Goal: Contribute content: Share content

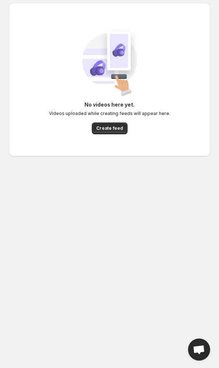
click at [122, 125] on button "Create feed" at bounding box center [110, 128] width 36 height 12
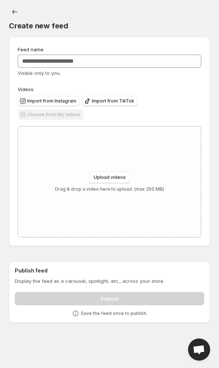
click at [113, 186] on p "Drag & drop a video here to upload. (max 250 MB)" at bounding box center [109, 189] width 109 height 6
type input "**********"
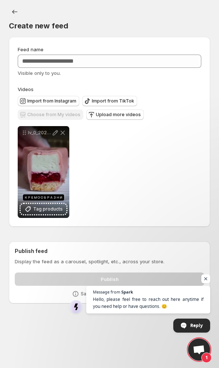
click at [141, 279] on div "Publish" at bounding box center [110, 278] width 190 height 16
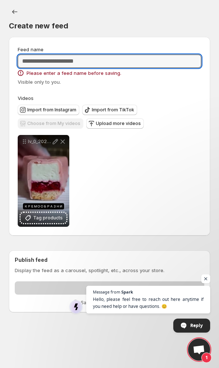
click at [146, 61] on input "Feed name" at bounding box center [110, 61] width 184 height 13
type input "**********"
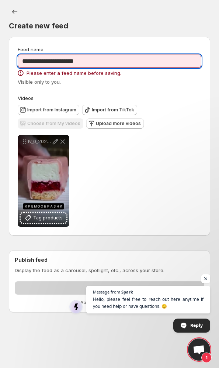
click at [179, 260] on h2 "Publish feed" at bounding box center [110, 259] width 190 height 7
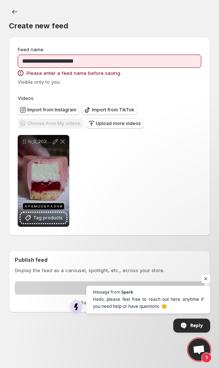
click at [189, 210] on div "**********" at bounding box center [110, 181] width 184 height 92
click at [183, 217] on div "**********" at bounding box center [110, 181] width 184 height 92
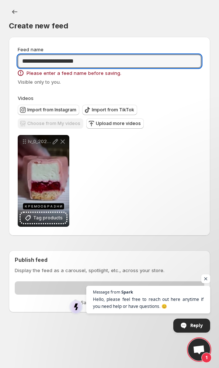
click at [177, 68] on input "**********" at bounding box center [110, 61] width 184 height 13
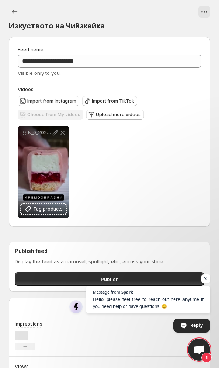
click at [208, 275] on span "Open chat" at bounding box center [205, 278] width 9 height 9
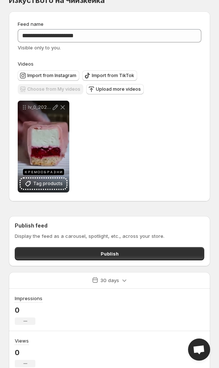
scroll to position [30, 0]
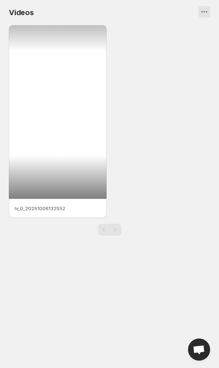
click at [32, 156] on div at bounding box center [58, 112] width 98 height 174
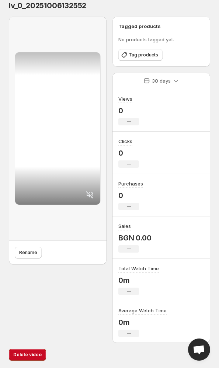
scroll to position [20, 0]
click at [146, 57] on span "Tag products" at bounding box center [144, 55] width 30 height 6
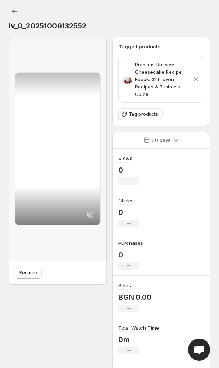
scroll to position [0, 0]
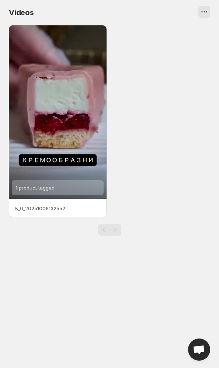
click at [87, 200] on div "lv_0_20251006132552" at bounding box center [58, 208] width 98 height 19
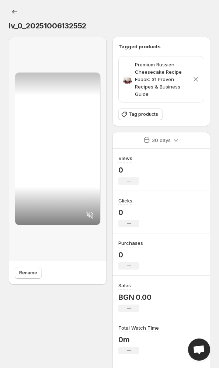
click at [15, 10] on icon "Settings" at bounding box center [14, 11] width 7 height 7
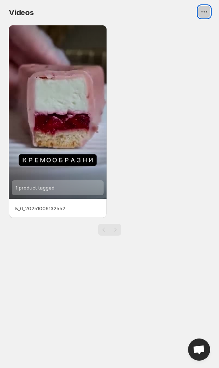
click at [207, 9] on icon "View actions for Videos" at bounding box center [204, 11] width 7 height 7
click at [199, 26] on span "Manage videos" at bounding box center [187, 28] width 35 height 6
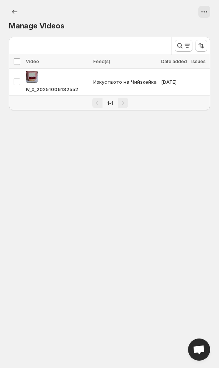
click at [152, 81] on span "Изкуството на Чийзкейка" at bounding box center [124, 81] width 63 height 7
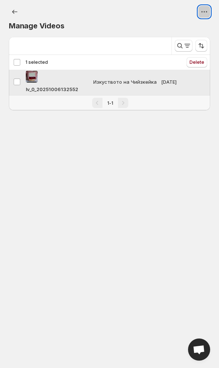
click at [206, 13] on icon "View actions for Manage Videos" at bounding box center [204, 11] width 7 height 7
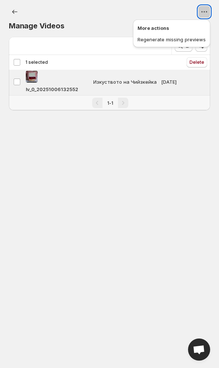
click at [209, 11] on button "View actions for Manage Videos" at bounding box center [204, 12] width 12 height 12
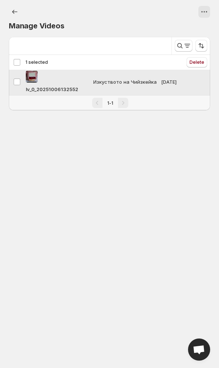
click at [77, 88] on span "lv_0_20251006132552" at bounding box center [52, 89] width 52 height 7
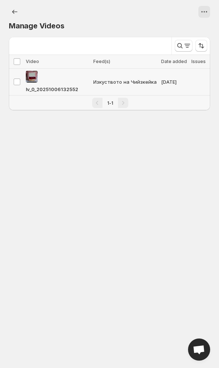
click at [91, 80] on td "lv_0_20251006132552" at bounding box center [58, 82] width 68 height 27
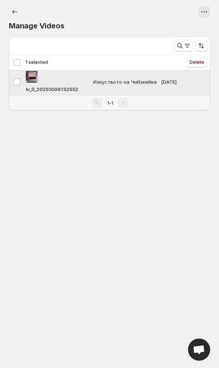
click at [202, 42] on button "Sort the results" at bounding box center [202, 46] width 12 height 12
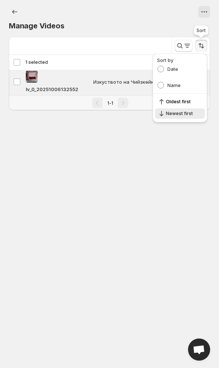
click at [206, 43] on button "Sort the results" at bounding box center [202, 46] width 12 height 12
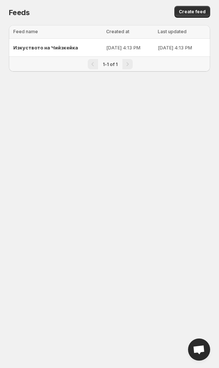
click at [180, 45] on p "Oct 7, 2025 at 4:13 PM" at bounding box center [182, 47] width 48 height 7
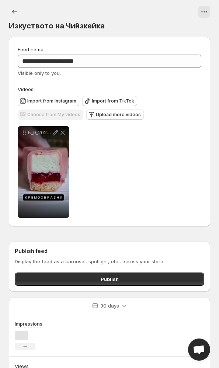
click at [186, 45] on div "**********" at bounding box center [109, 132] width 201 height 190
click at [157, 279] on button "Publish" at bounding box center [110, 279] width 190 height 13
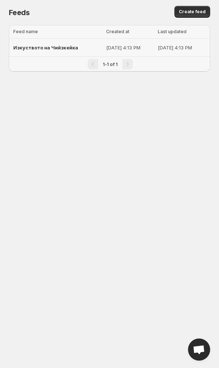
click at [173, 49] on p "Oct 7, 2025 at 4:13 PM" at bounding box center [182, 47] width 48 height 7
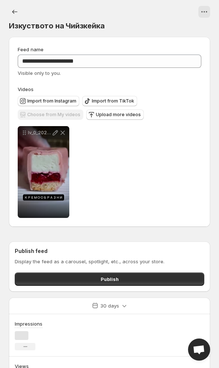
click at [179, 49] on div "Feed name" at bounding box center [110, 49] width 184 height 7
click at [141, 285] on button "Publish" at bounding box center [110, 279] width 190 height 13
